Goal: Information Seeking & Learning: Learn about a topic

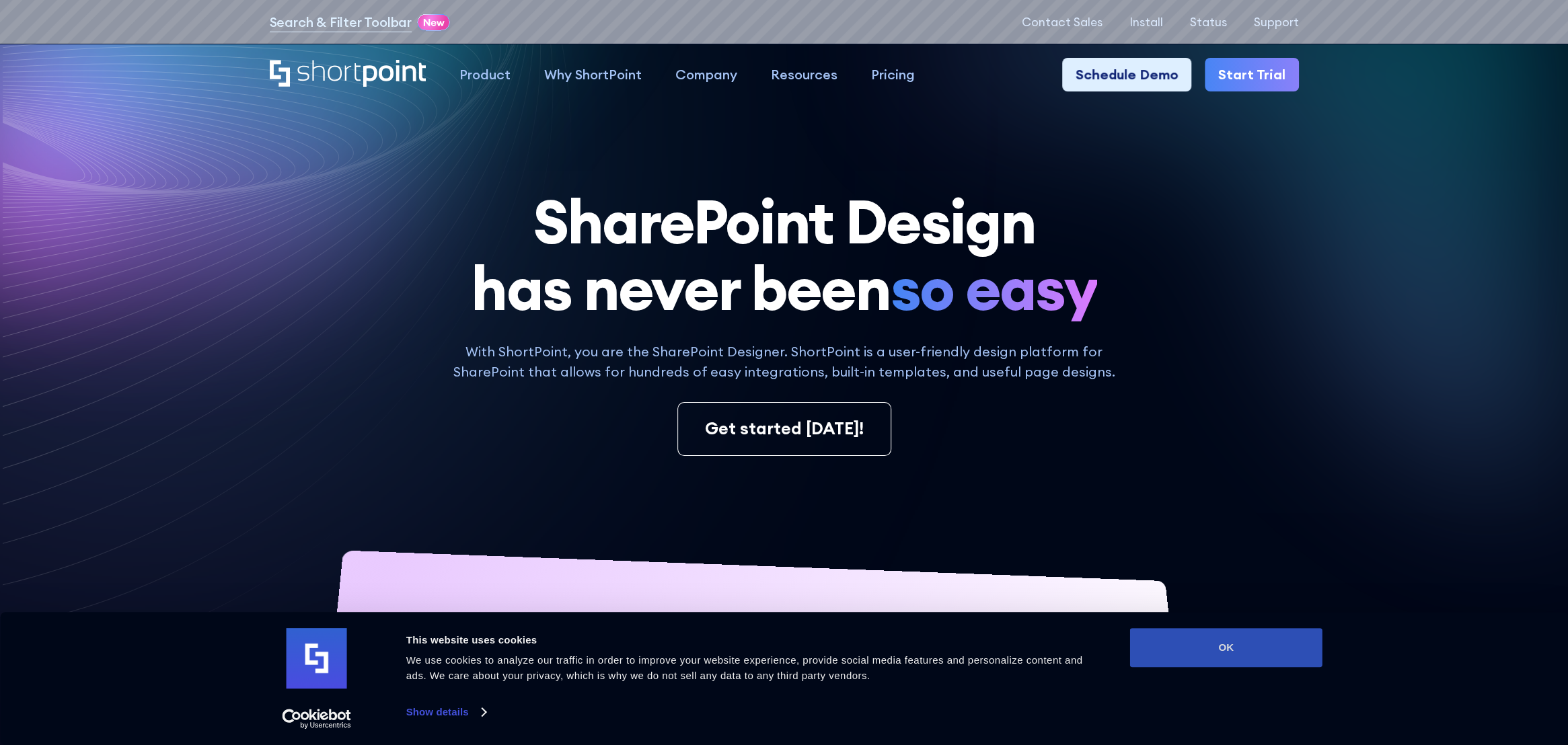
click at [1238, 666] on button "OK" at bounding box center [1226, 648] width 192 height 39
click at [1250, 648] on button "OK" at bounding box center [1226, 648] width 192 height 39
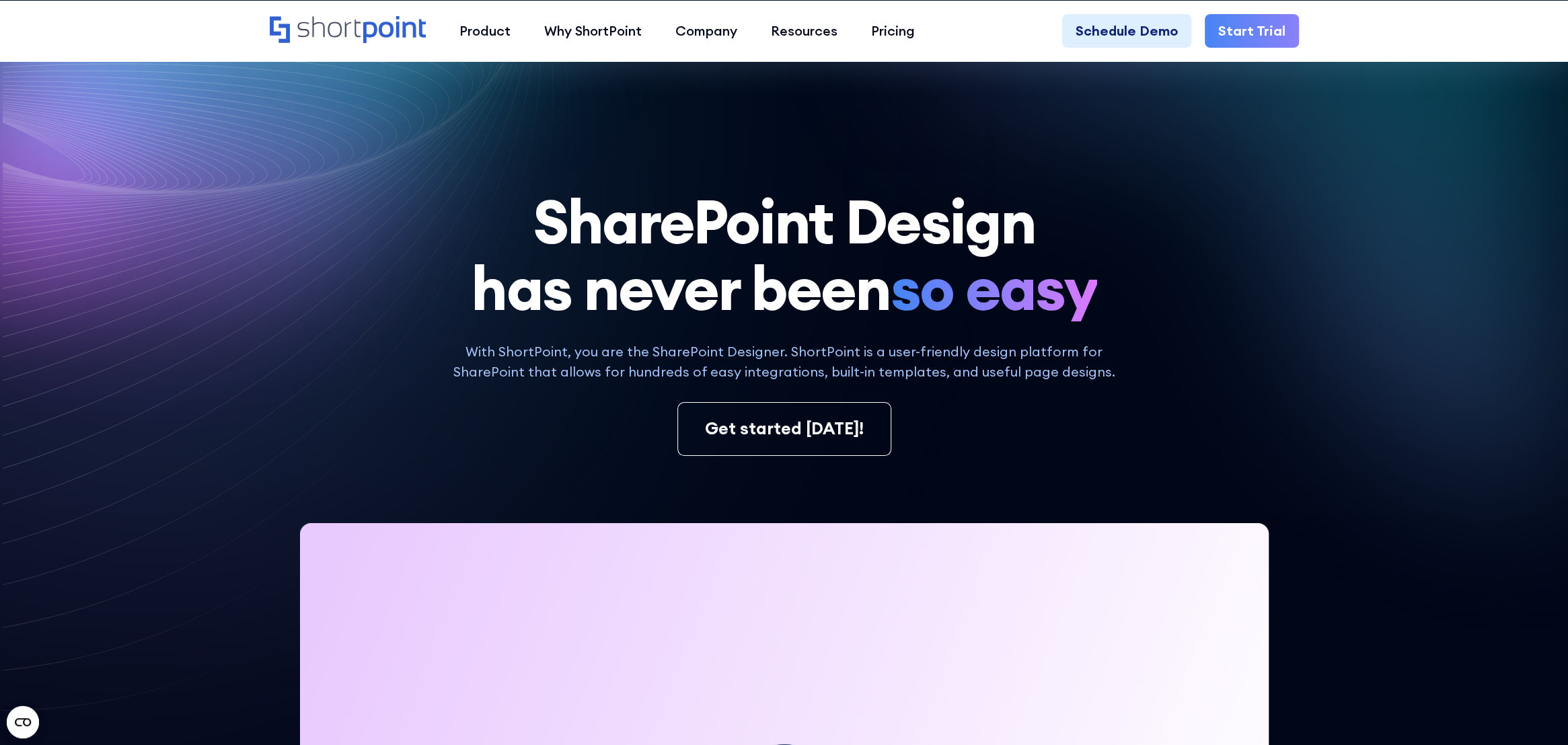
scroll to position [404, 0]
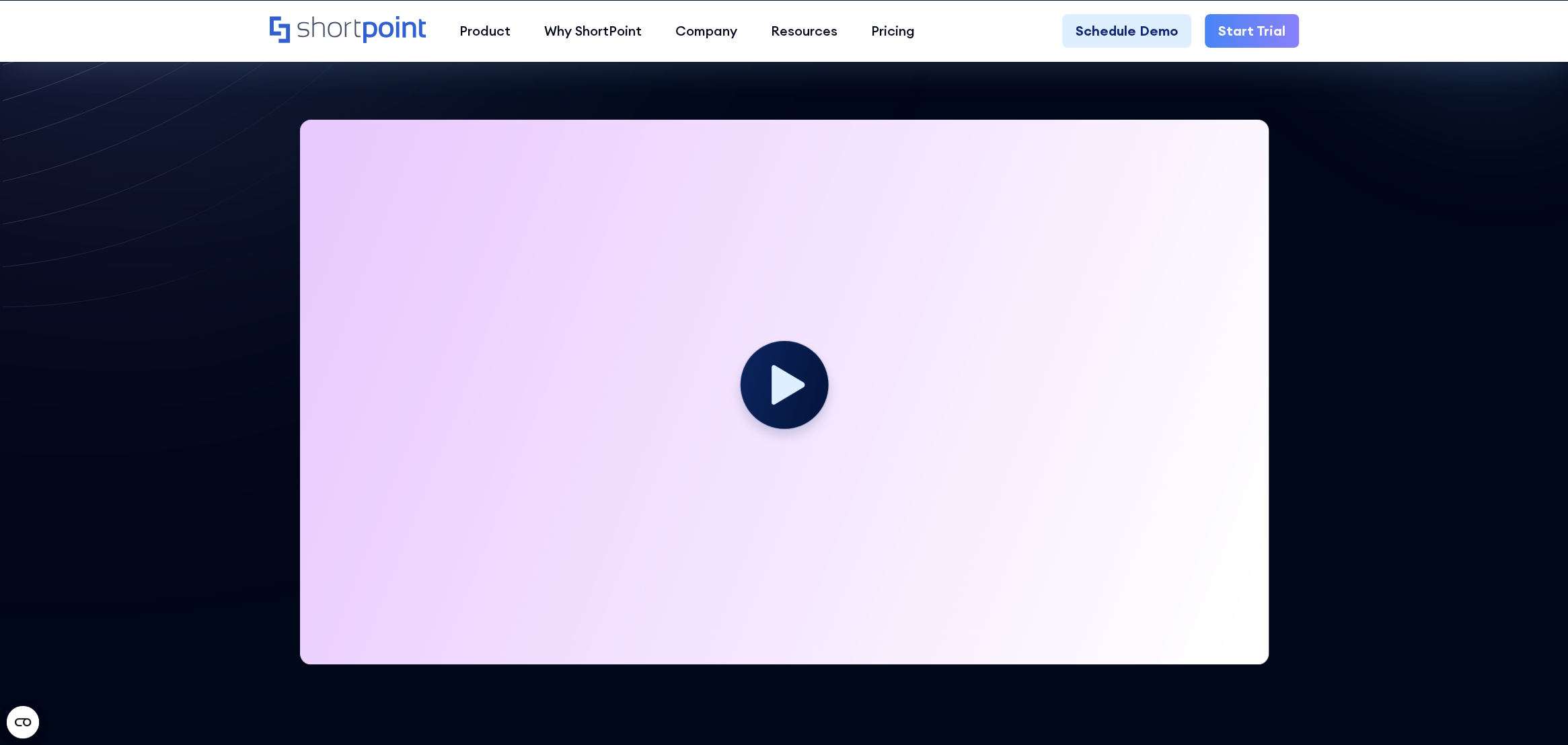
click at [1275, 401] on div "Your browser does not support the video tag." at bounding box center [784, 392] width 1030 height 545
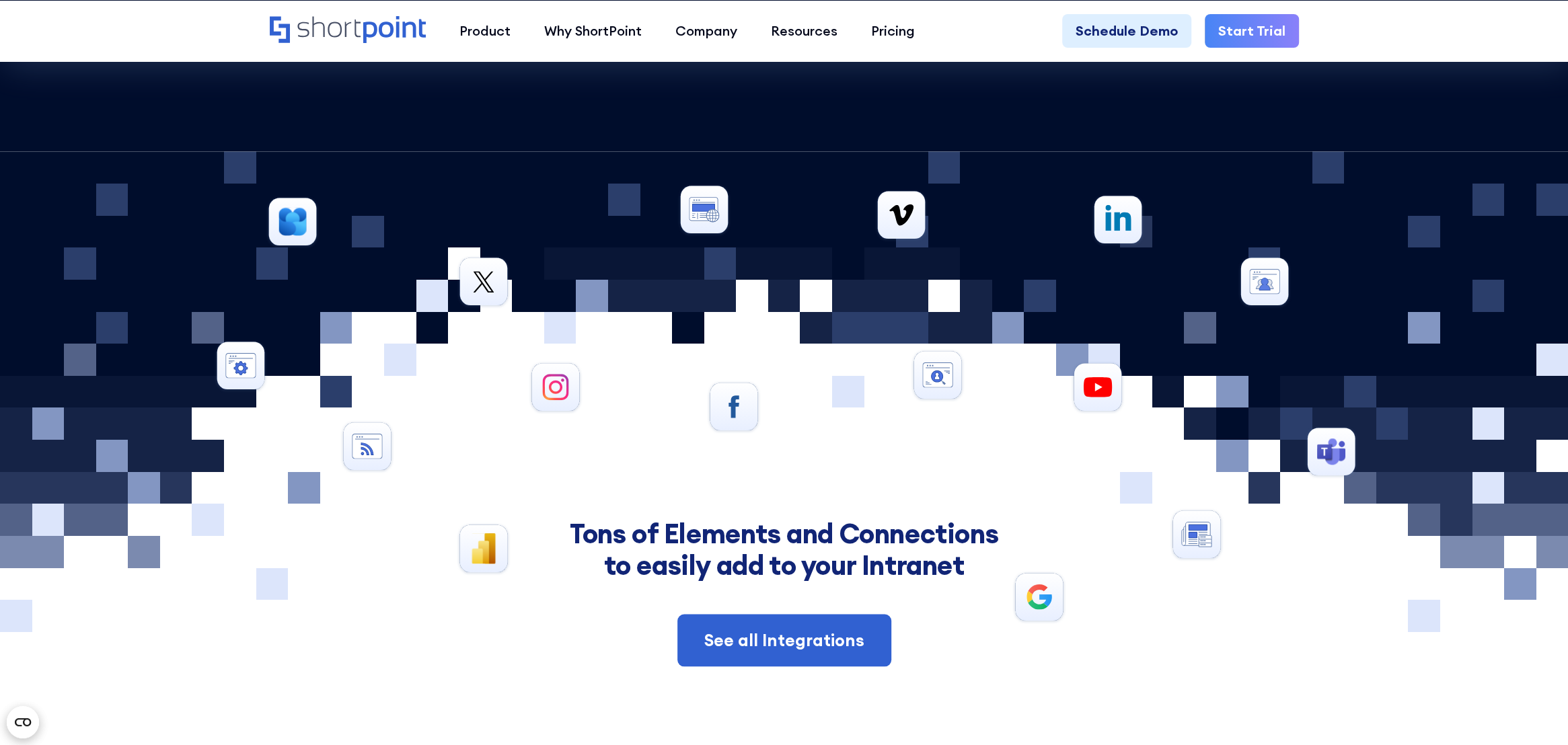
scroll to position [7856, 0]
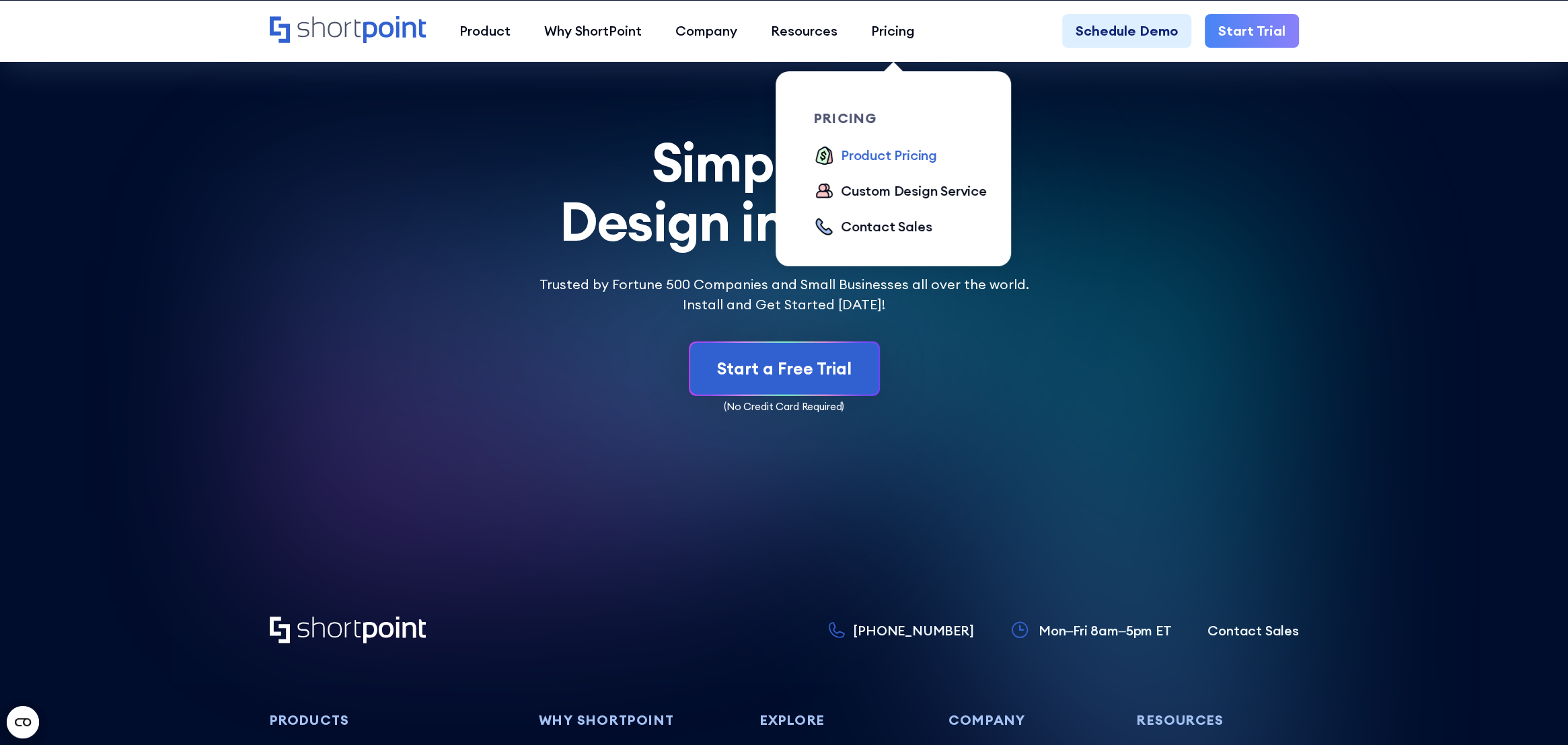
click at [882, 155] on div "Product Pricing" at bounding box center [889, 155] width 96 height 20
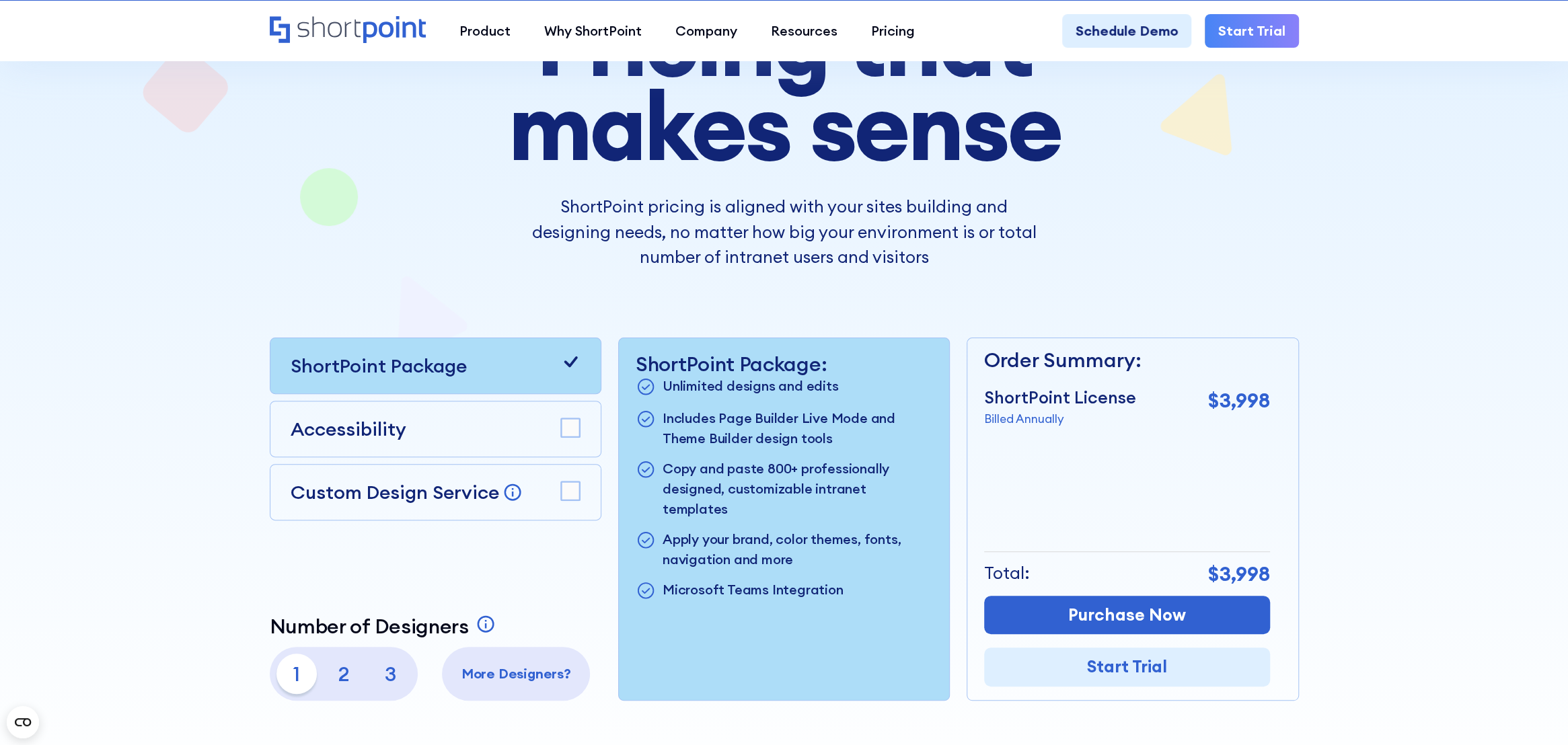
scroll to position [269, 0]
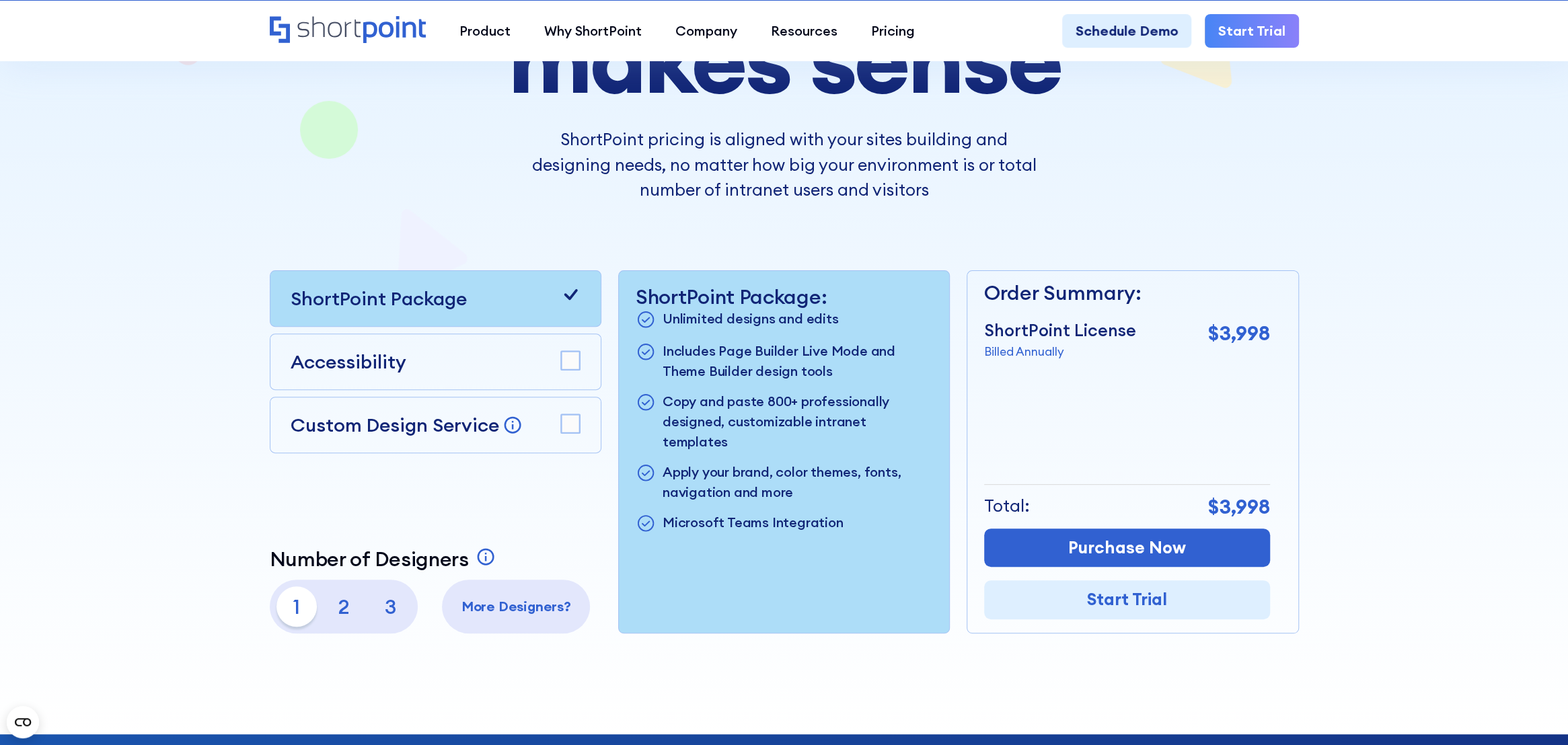
click at [573, 358] on rect at bounding box center [570, 360] width 19 height 19
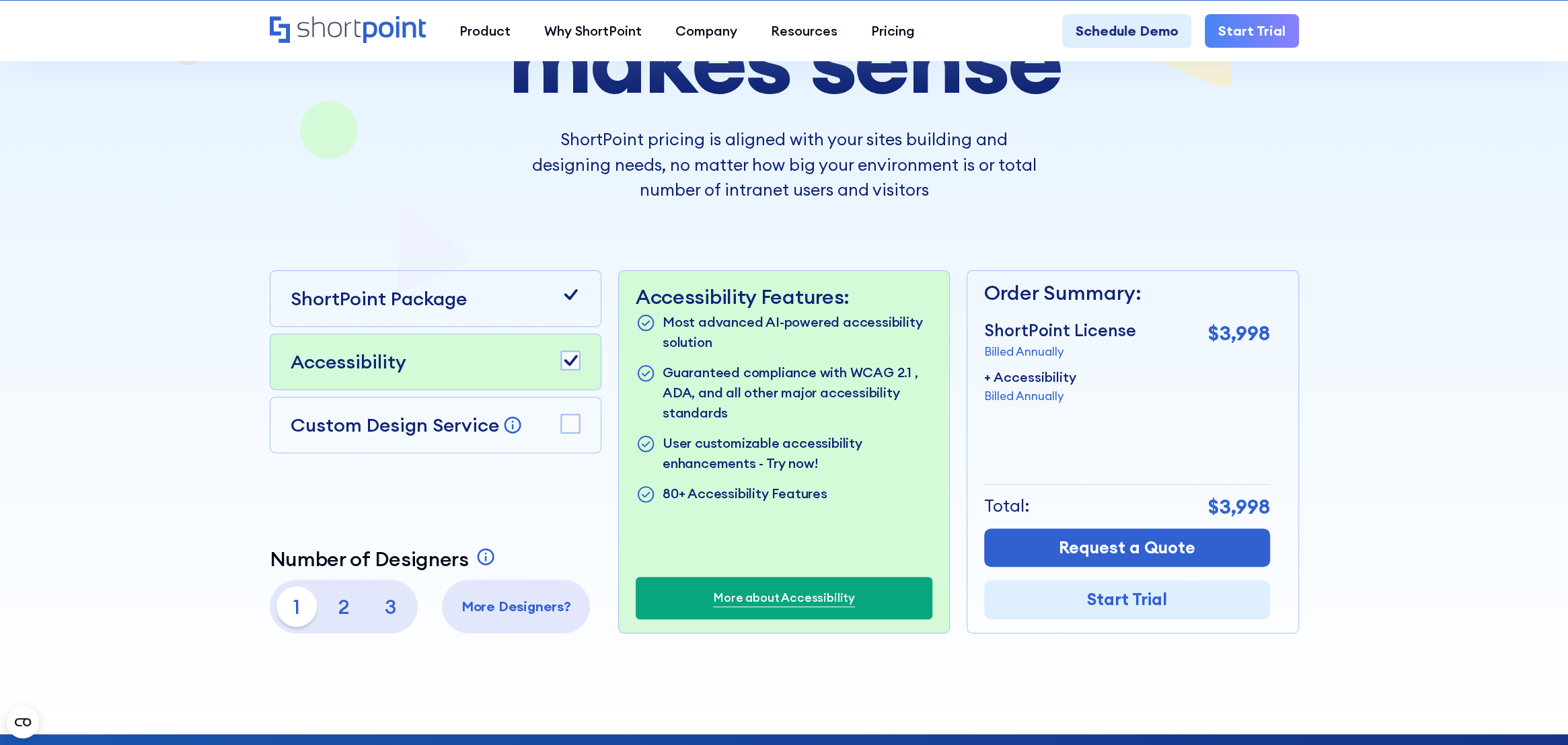
click at [569, 421] on rect at bounding box center [570, 423] width 19 height 19
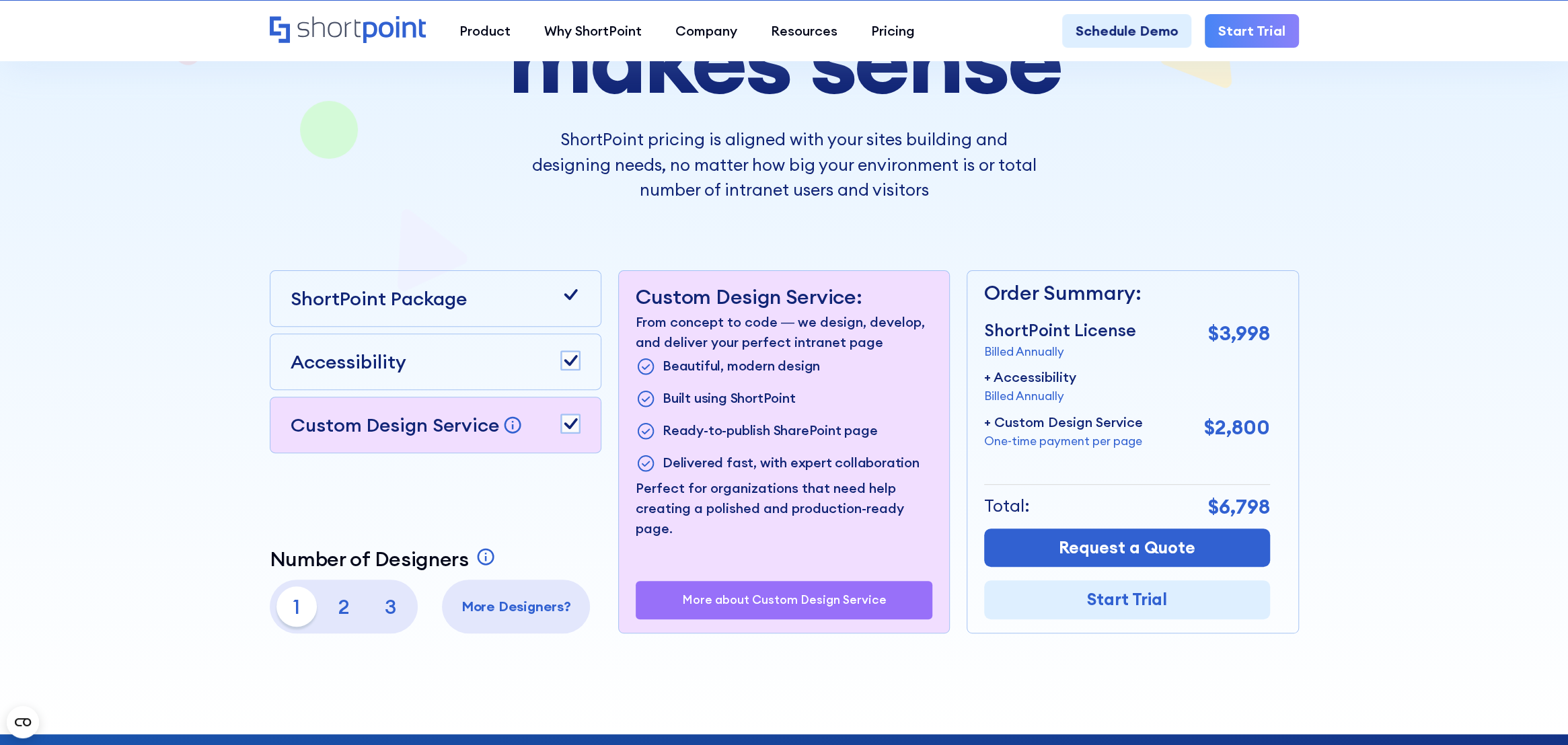
click at [569, 421] on rect at bounding box center [570, 423] width 19 height 19
click at [572, 358] on rect at bounding box center [570, 360] width 19 height 19
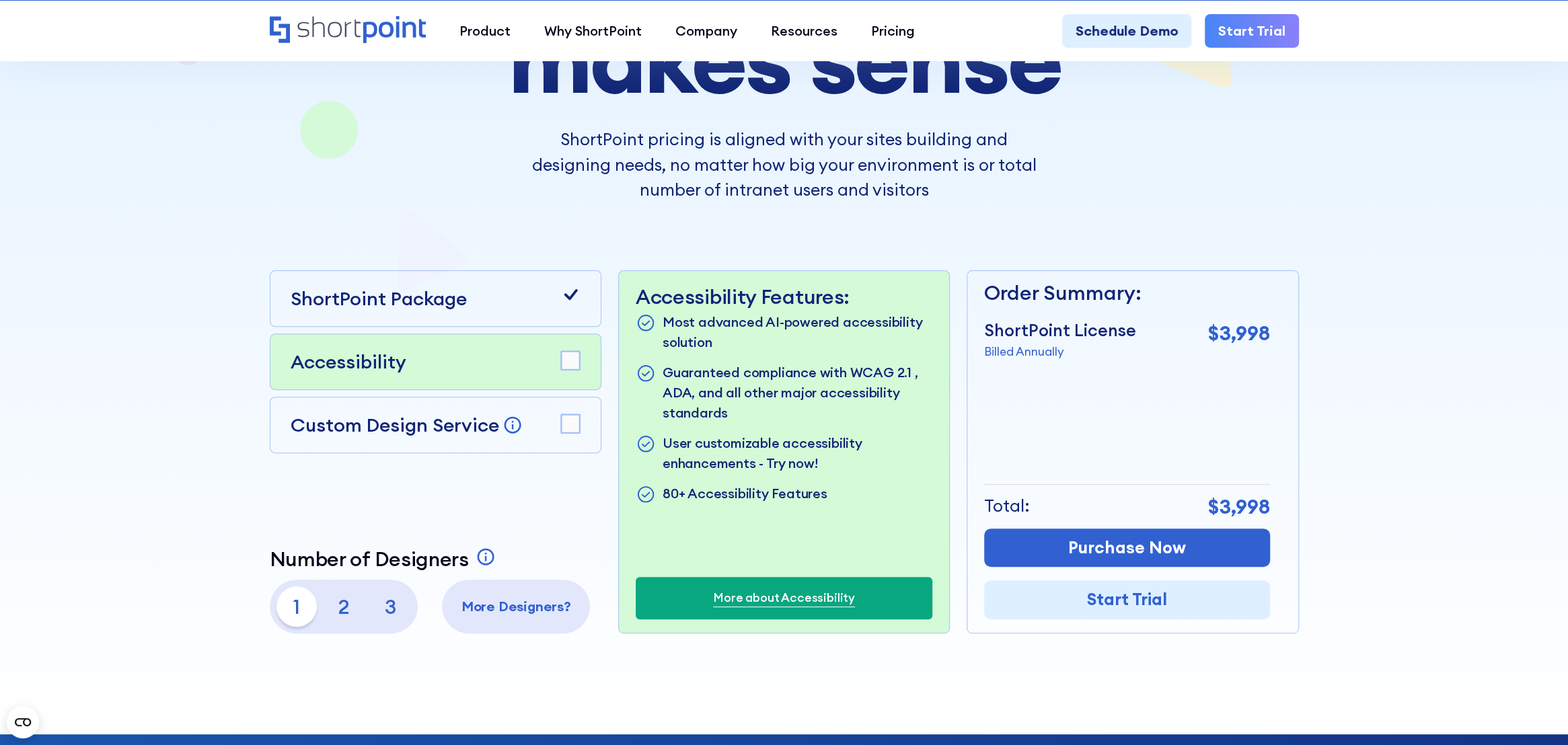
click at [566, 362] on rect at bounding box center [570, 360] width 19 height 19
click at [566, 362] on icon at bounding box center [570, 360] width 13 height 10
click at [351, 603] on p "2" at bounding box center [344, 607] width 41 height 40
click at [391, 611] on p "3" at bounding box center [391, 607] width 41 height 40
click at [570, 418] on rect at bounding box center [570, 423] width 19 height 19
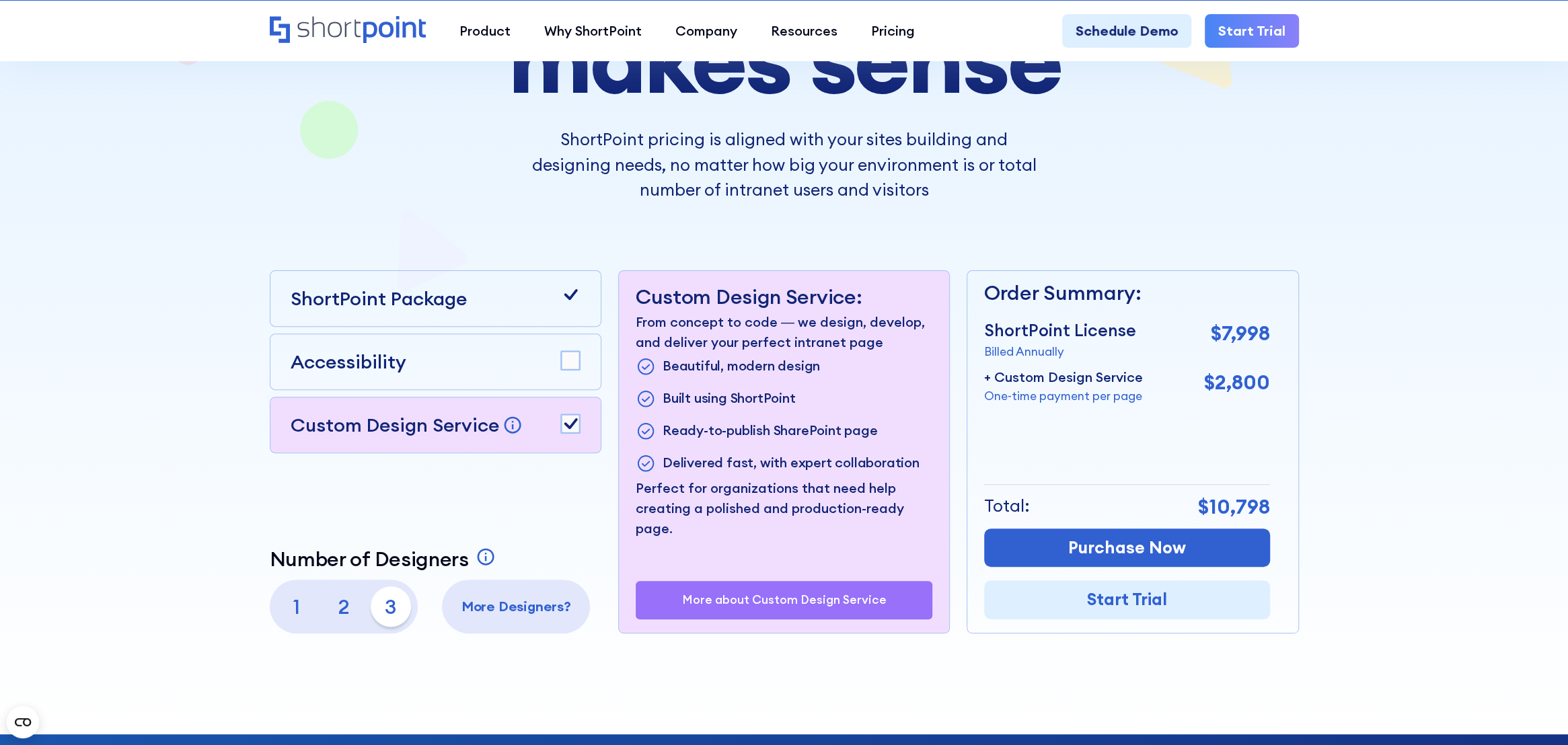
click at [298, 607] on p "1" at bounding box center [297, 607] width 41 height 40
click at [572, 423] on icon at bounding box center [570, 423] width 13 height 10
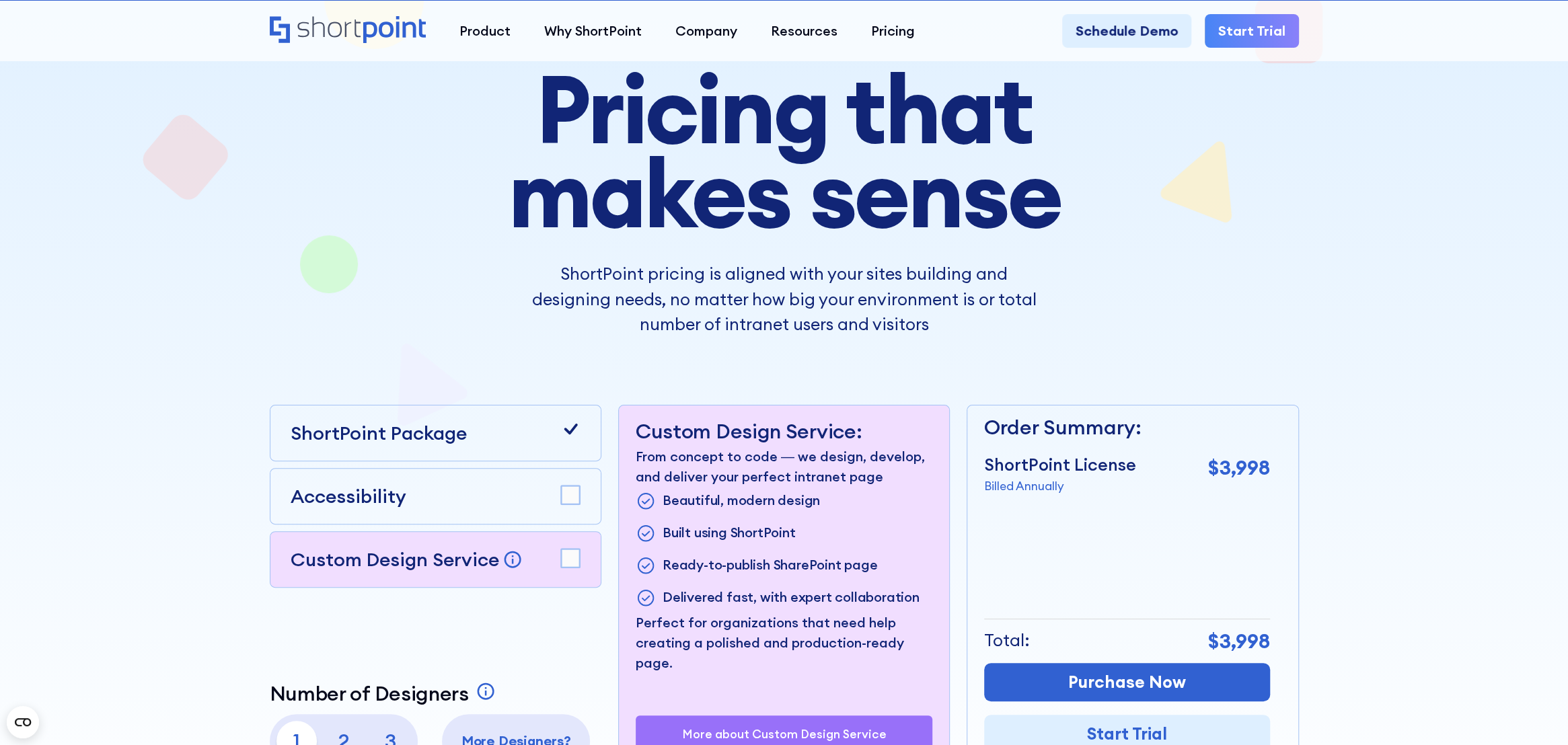
scroll to position [0, 0]
